Goal: Task Accomplishment & Management: Understand process/instructions

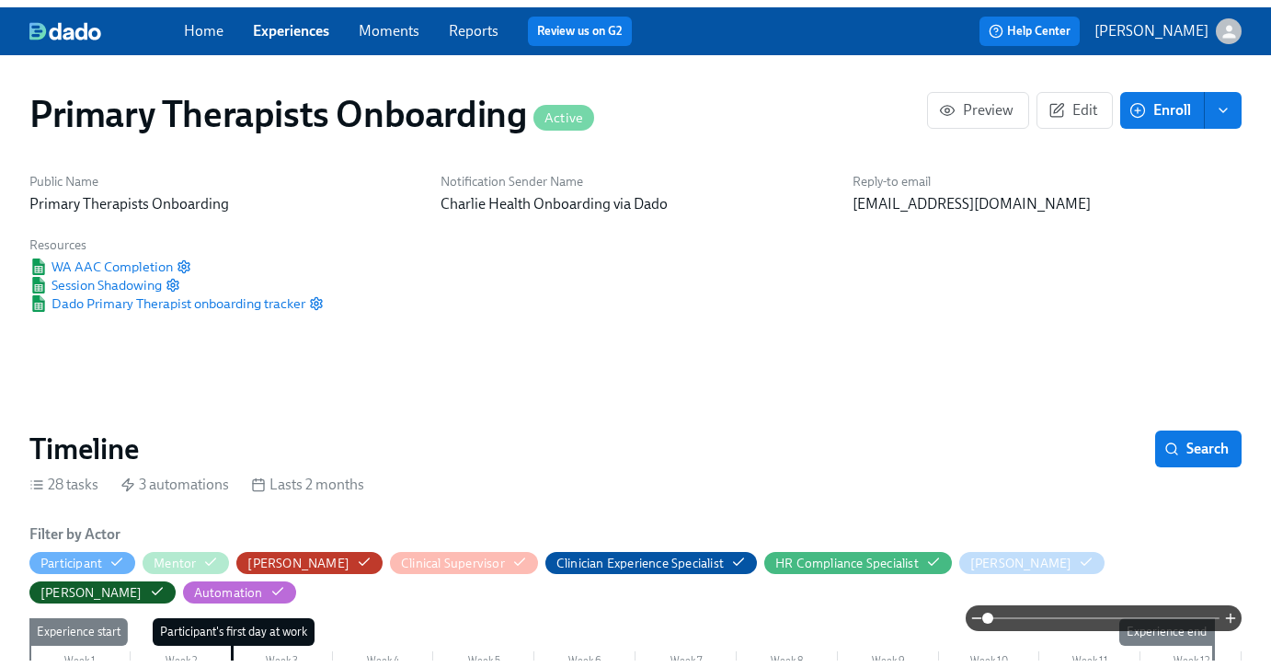
scroll to position [0, 14761]
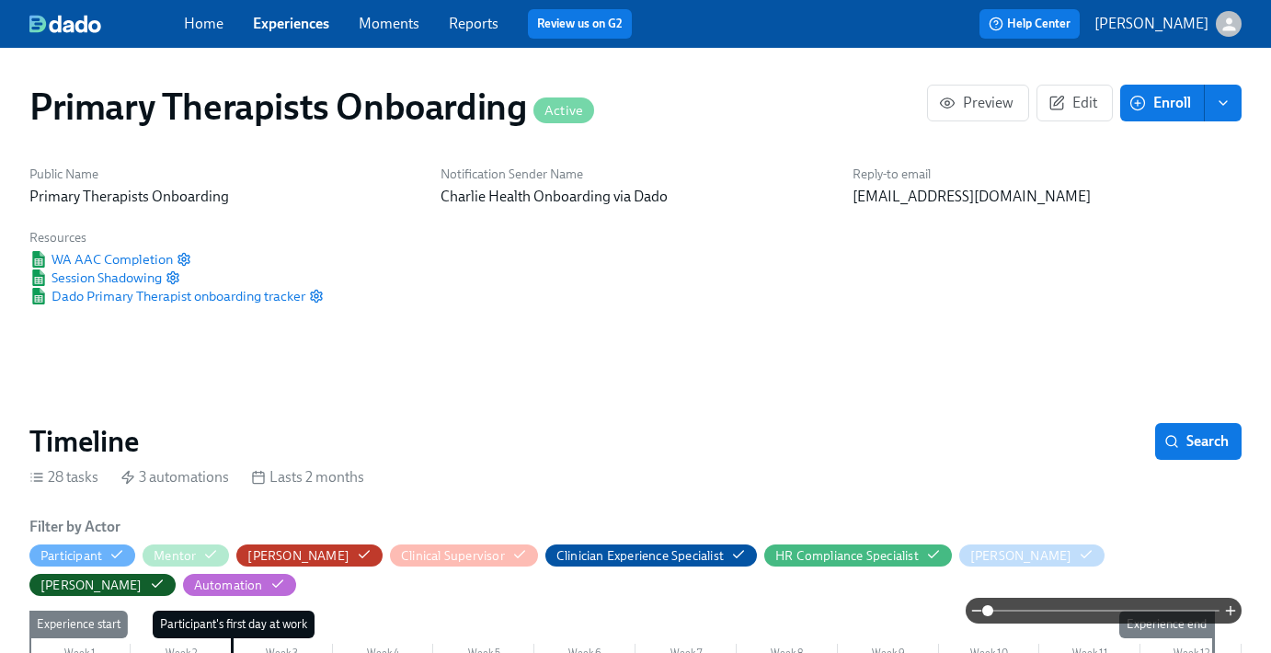
click at [303, 16] on link "Experiences" at bounding box center [291, 23] width 76 height 17
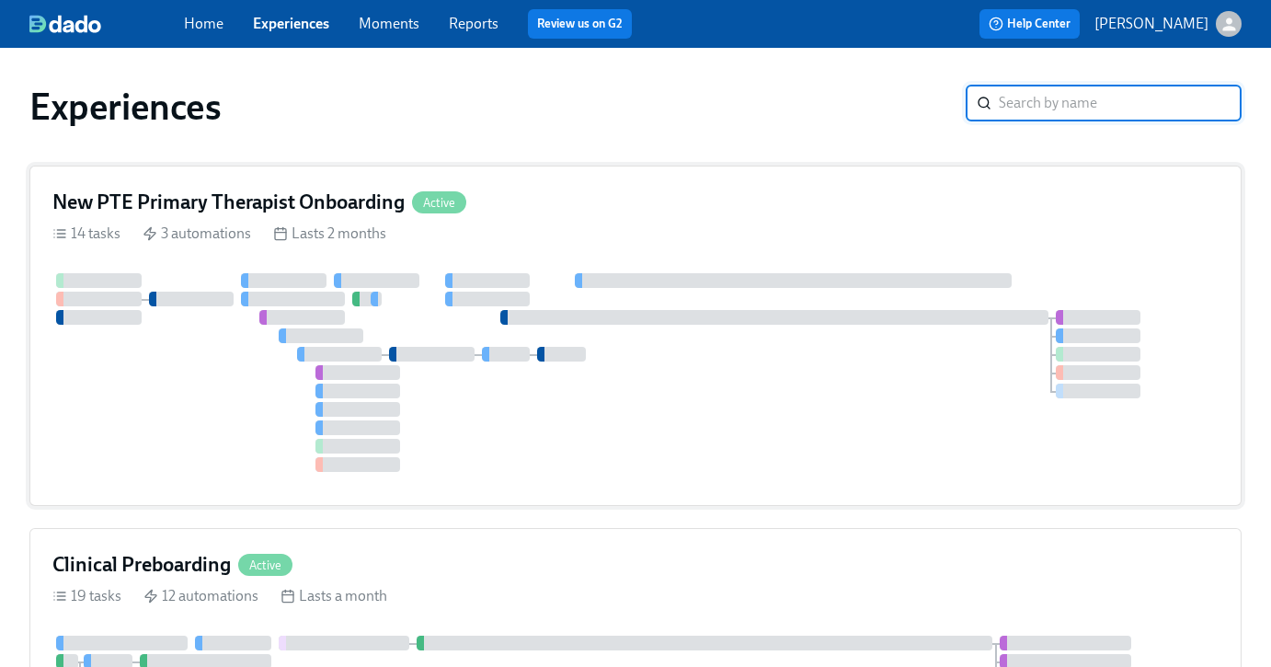
click at [559, 195] on div "New PTE Primary Therapist Onboarding Active" at bounding box center [635, 203] width 1166 height 28
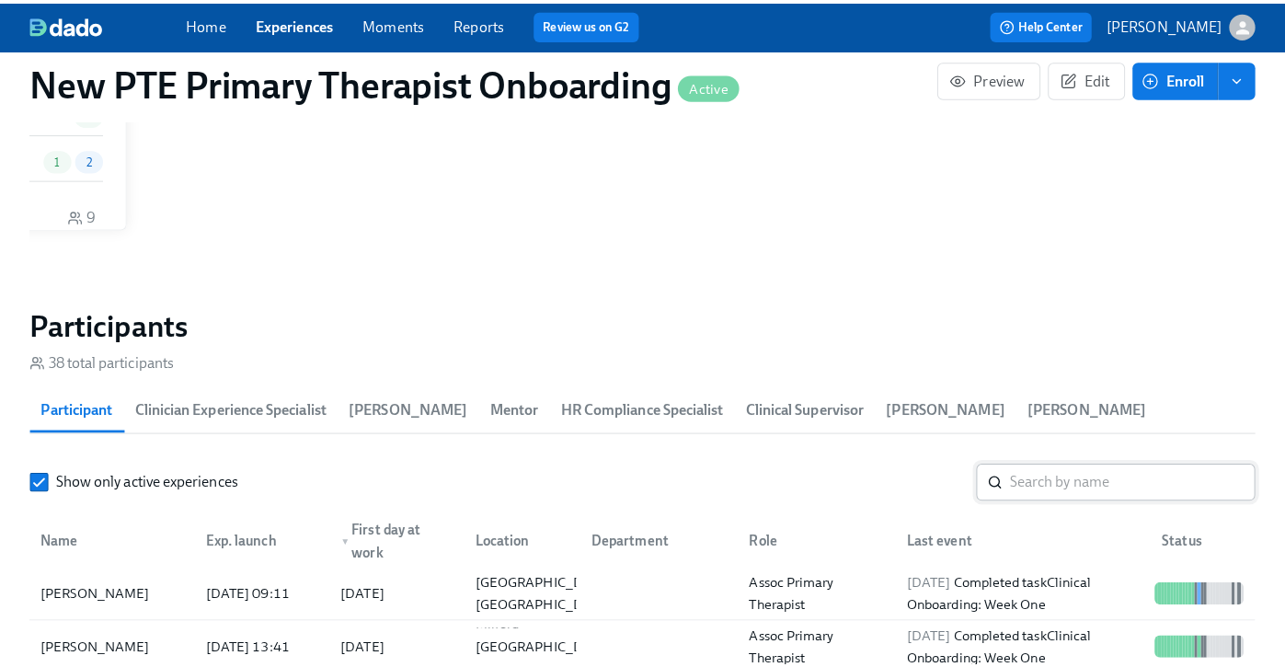
scroll to position [0, 11330]
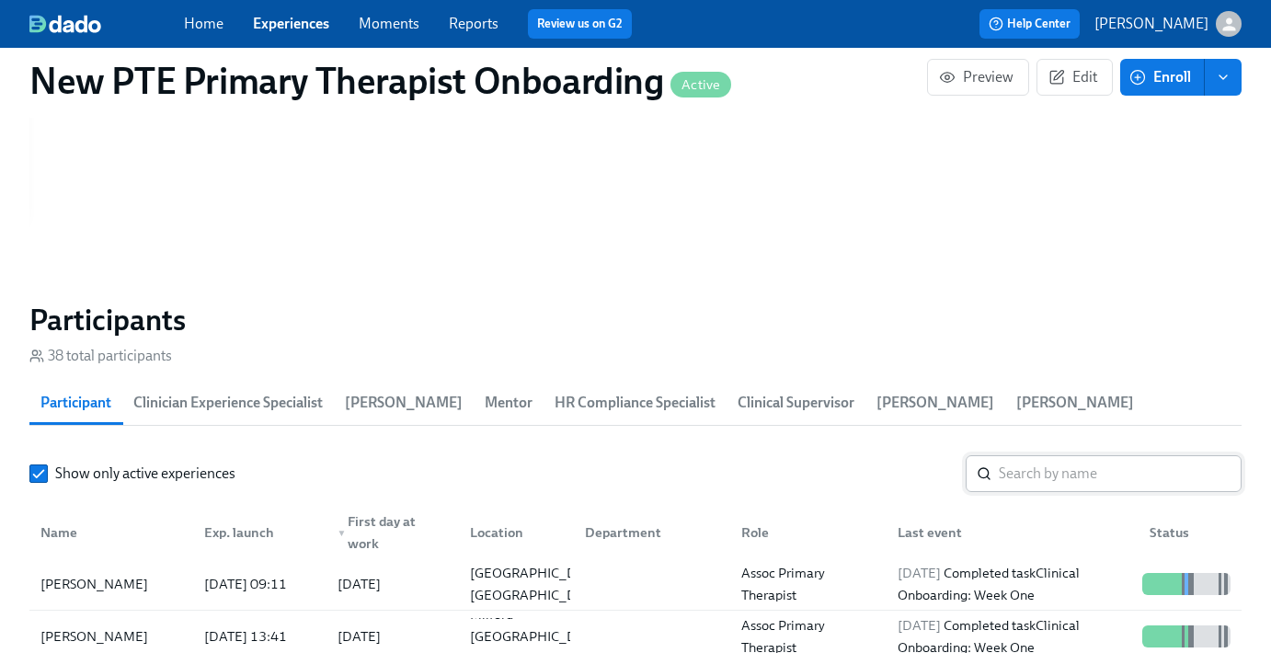
click at [1066, 477] on input "search" at bounding box center [1120, 473] width 243 height 37
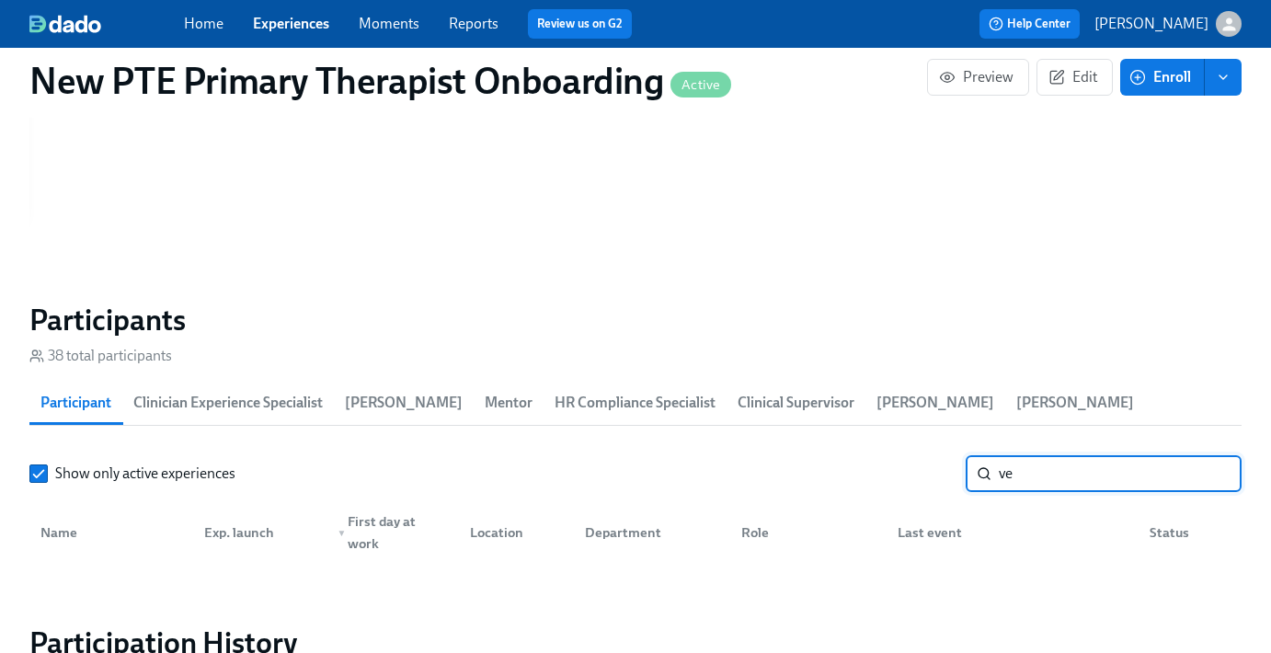
type input "v"
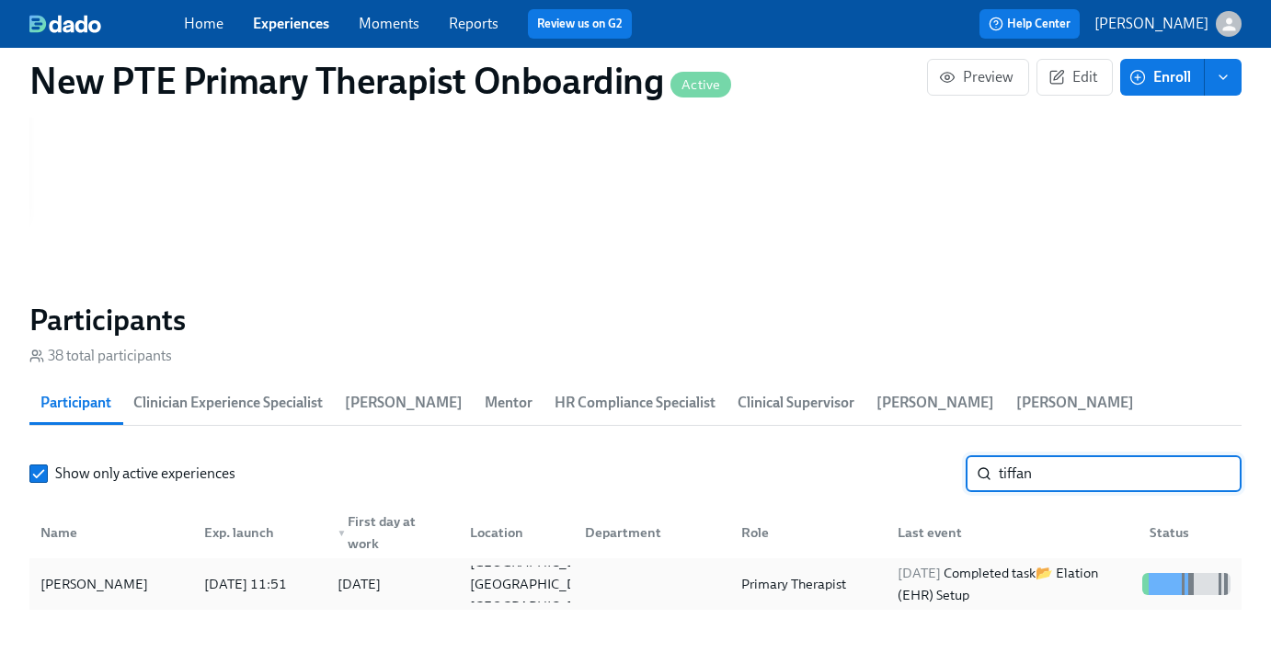
type input "tiffan"
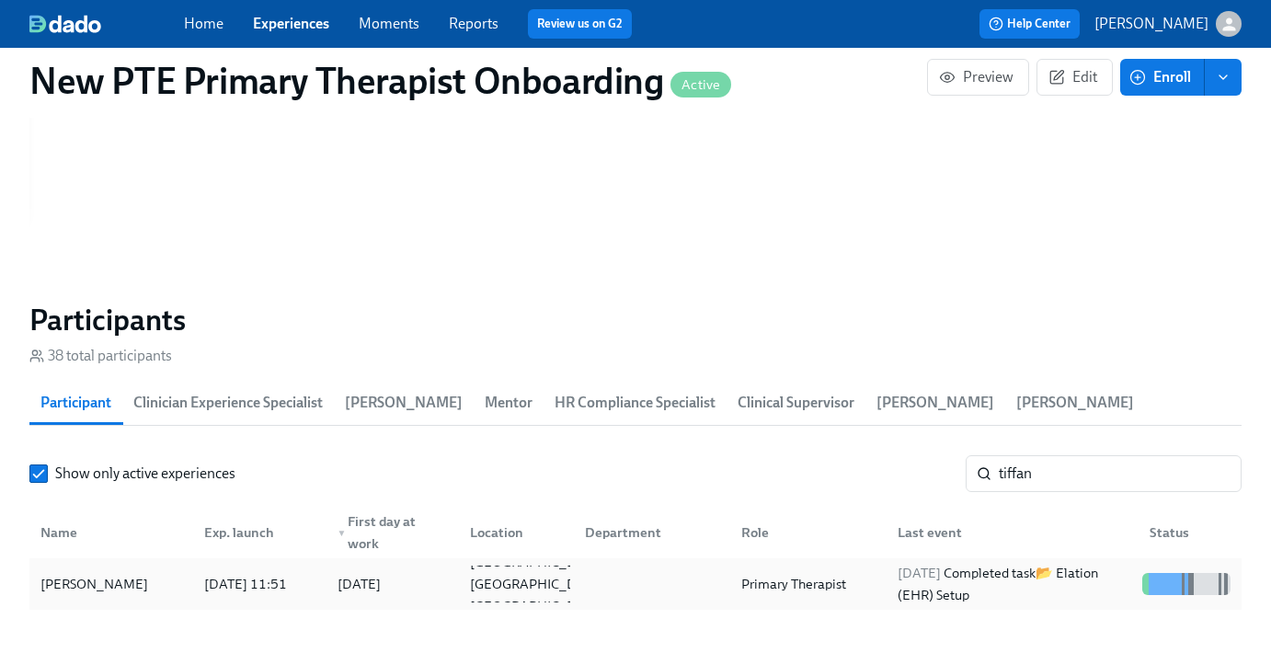
click at [87, 596] on div "[PERSON_NAME]" at bounding box center [111, 584] width 156 height 37
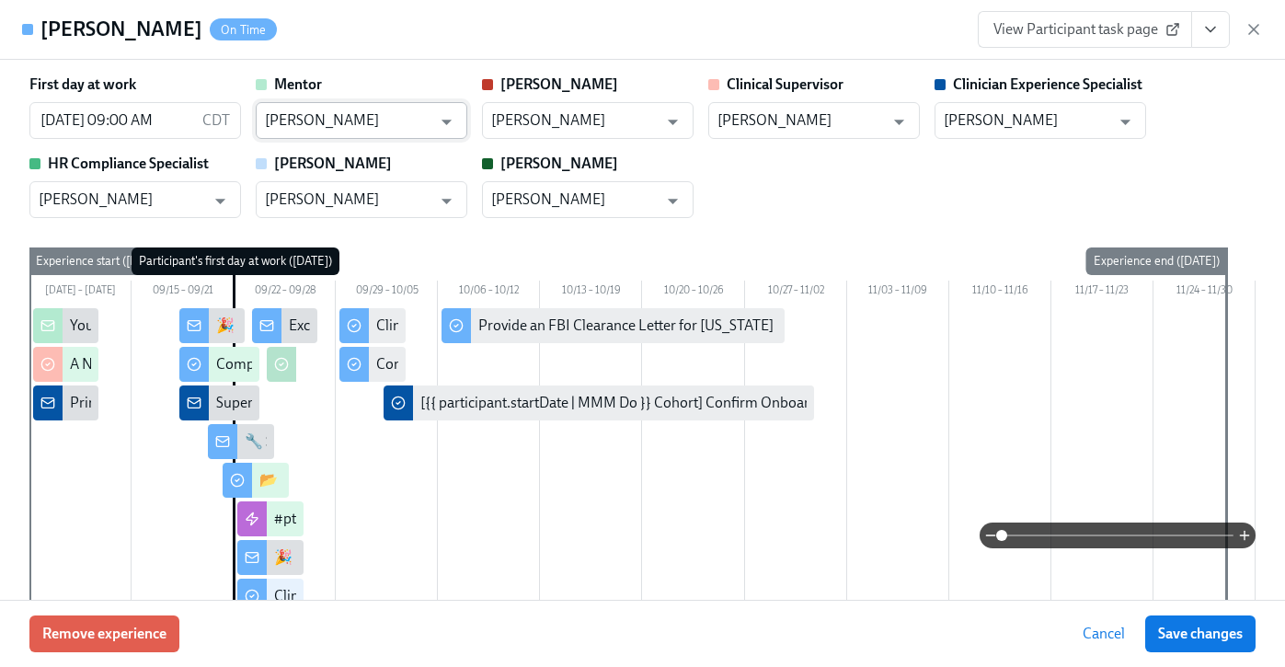
click at [365, 121] on input "[PERSON_NAME]" at bounding box center [348, 120] width 167 height 37
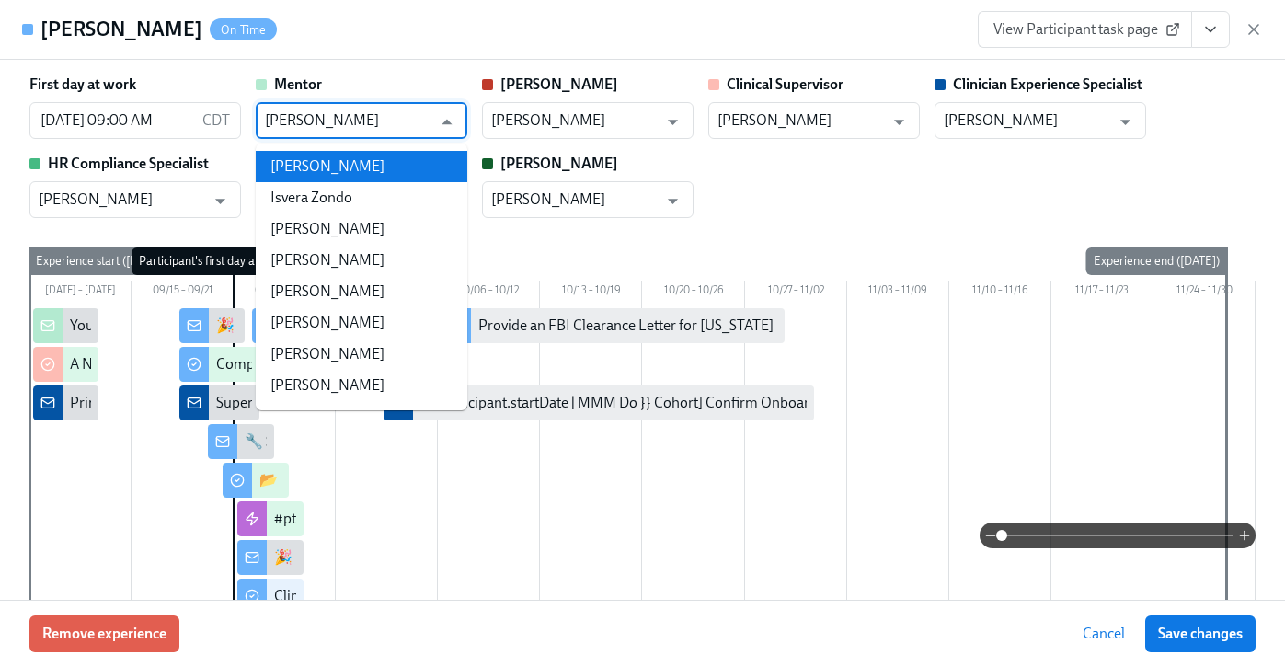
click at [385, 159] on li "[PERSON_NAME]" at bounding box center [362, 166] width 212 height 31
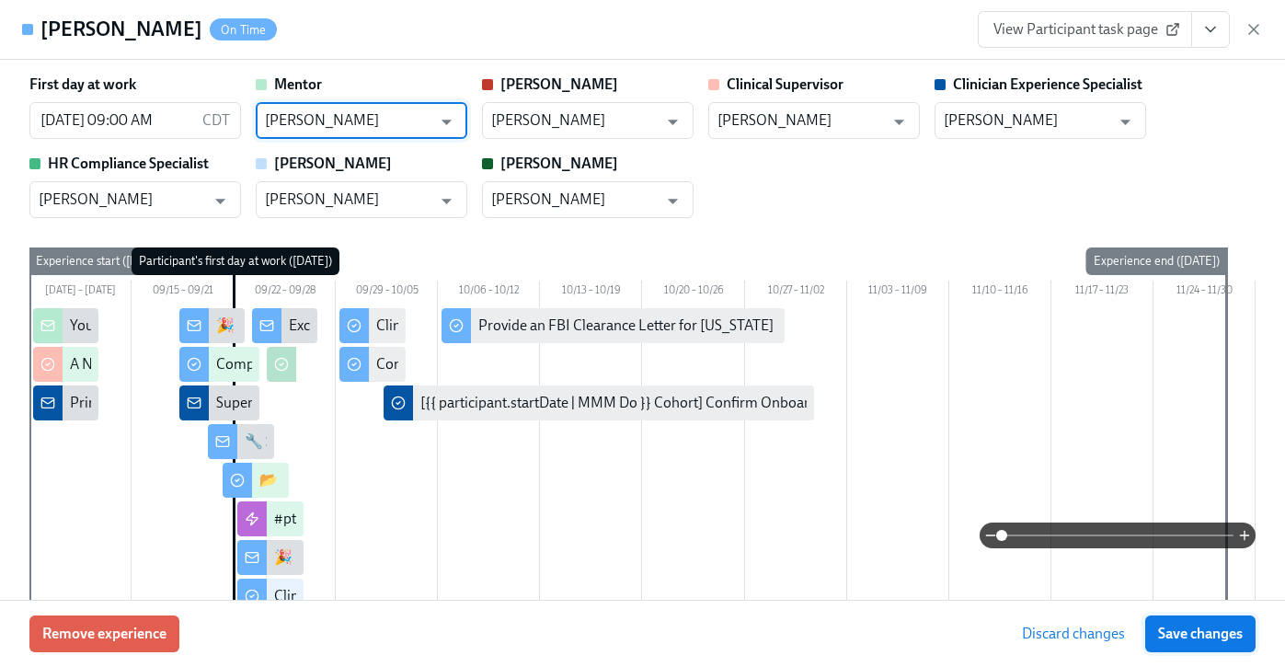
type input "[PERSON_NAME]"
click at [1236, 628] on span "Save changes" at bounding box center [1200, 634] width 85 height 18
type input "[PERSON_NAME]"
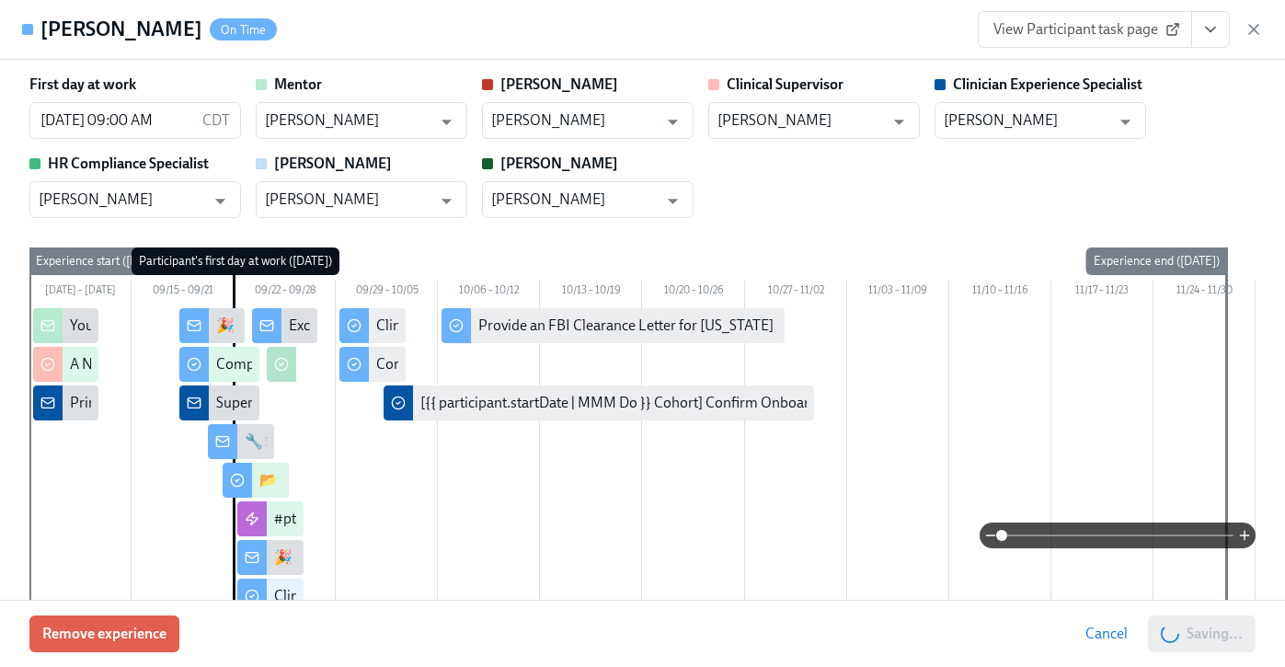
scroll to position [0, 11564]
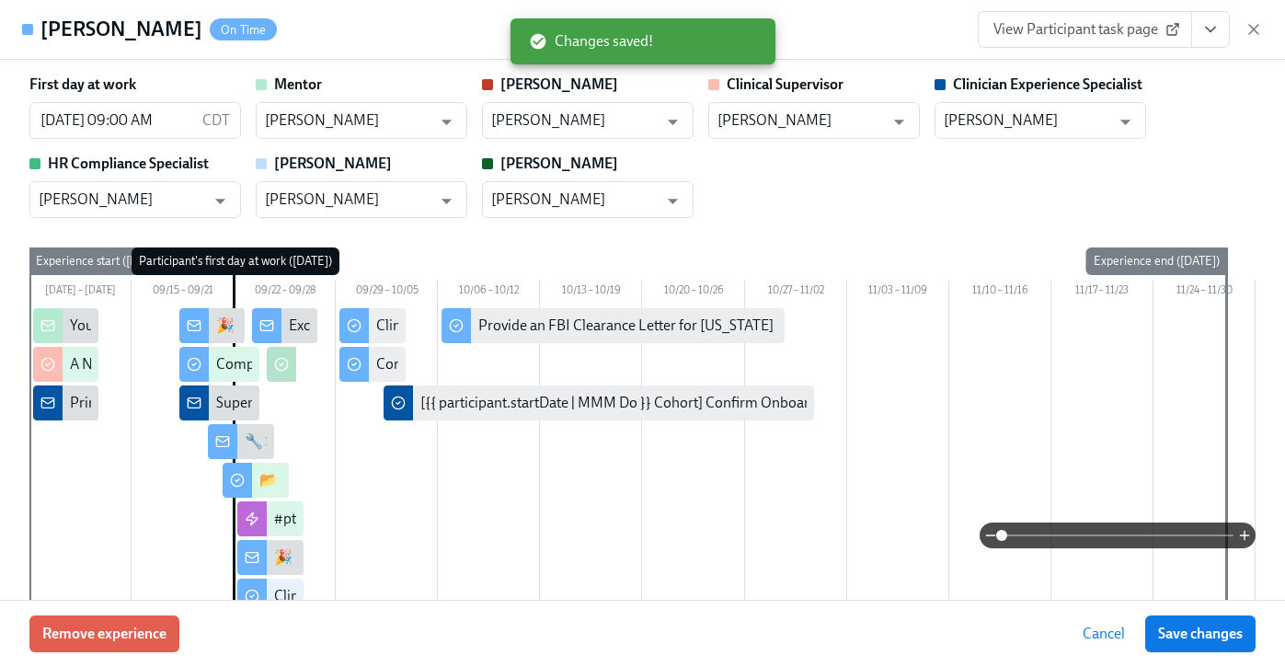
click at [1097, 28] on span "View Participant task page" at bounding box center [1085, 29] width 183 height 18
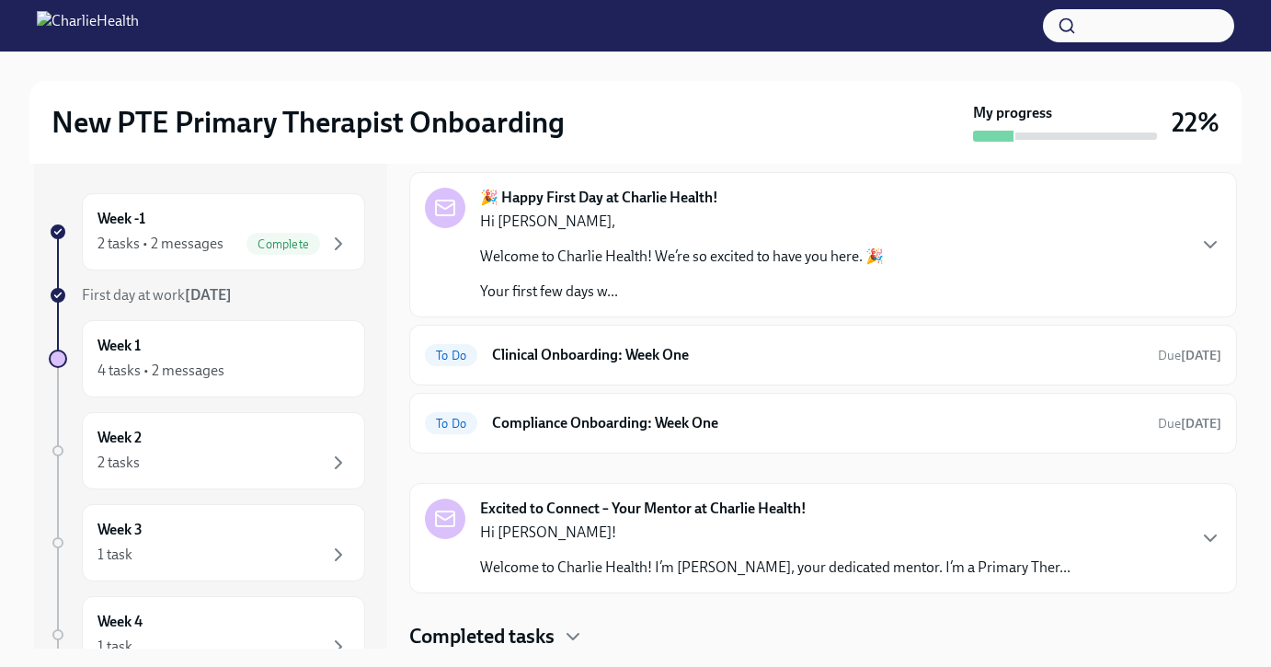
scroll to position [78, 0]
click at [678, 553] on div "Hi [PERSON_NAME]! Welcome to Charlie Health! I’m [PERSON_NAME], your dedicated …" at bounding box center [775, 548] width 591 height 55
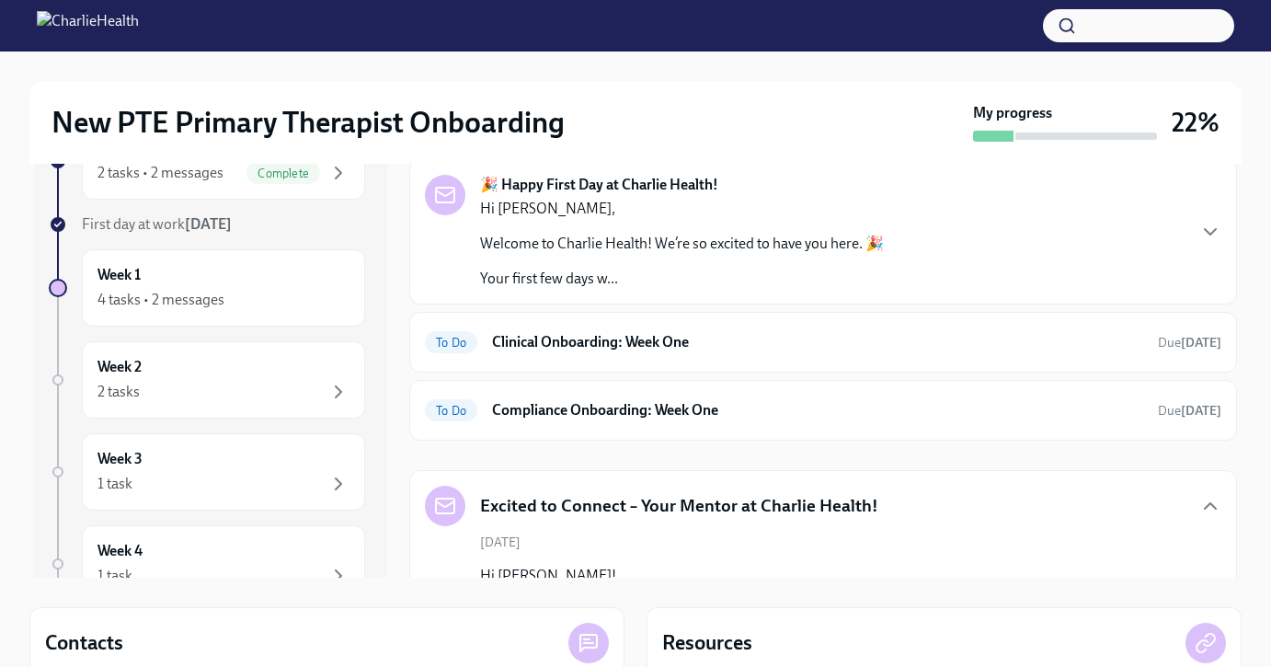
scroll to position [20, 0]
click at [751, 360] on div "To Do Clinical Onboarding: Week One Due [DATE]" at bounding box center [823, 340] width 828 height 61
click at [845, 343] on h6 "Clinical Onboarding: Week One" at bounding box center [817, 340] width 651 height 20
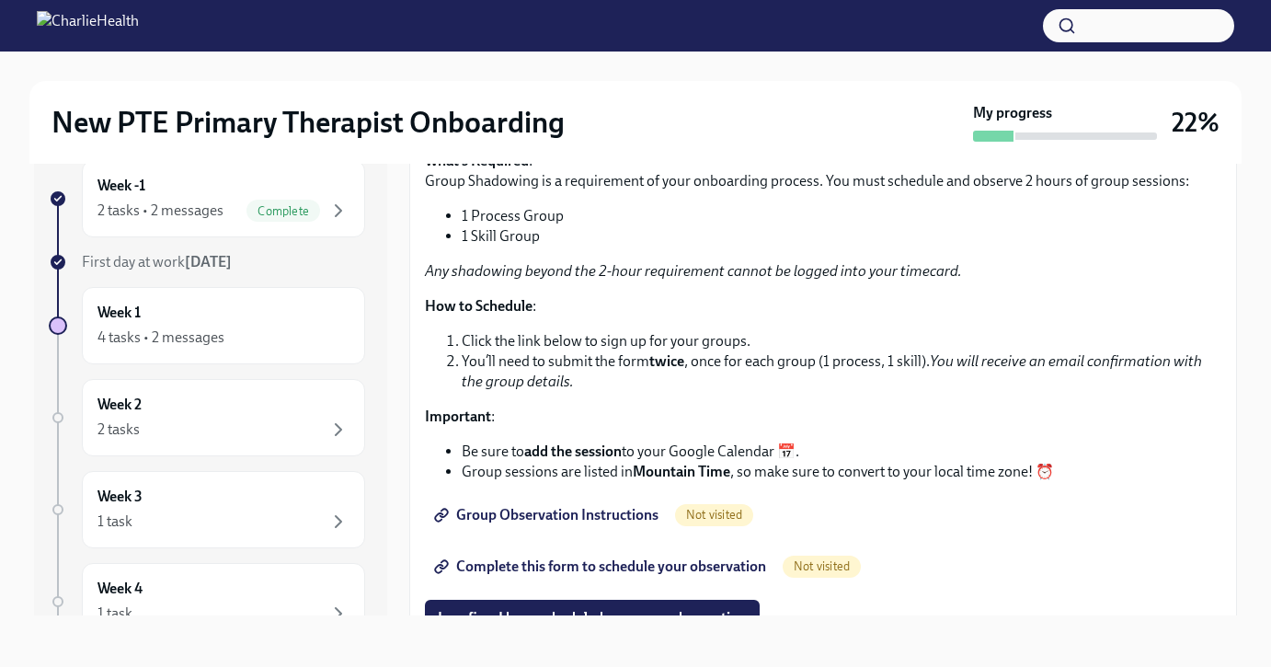
scroll to position [1767, 0]
